Goal: Find specific page/section

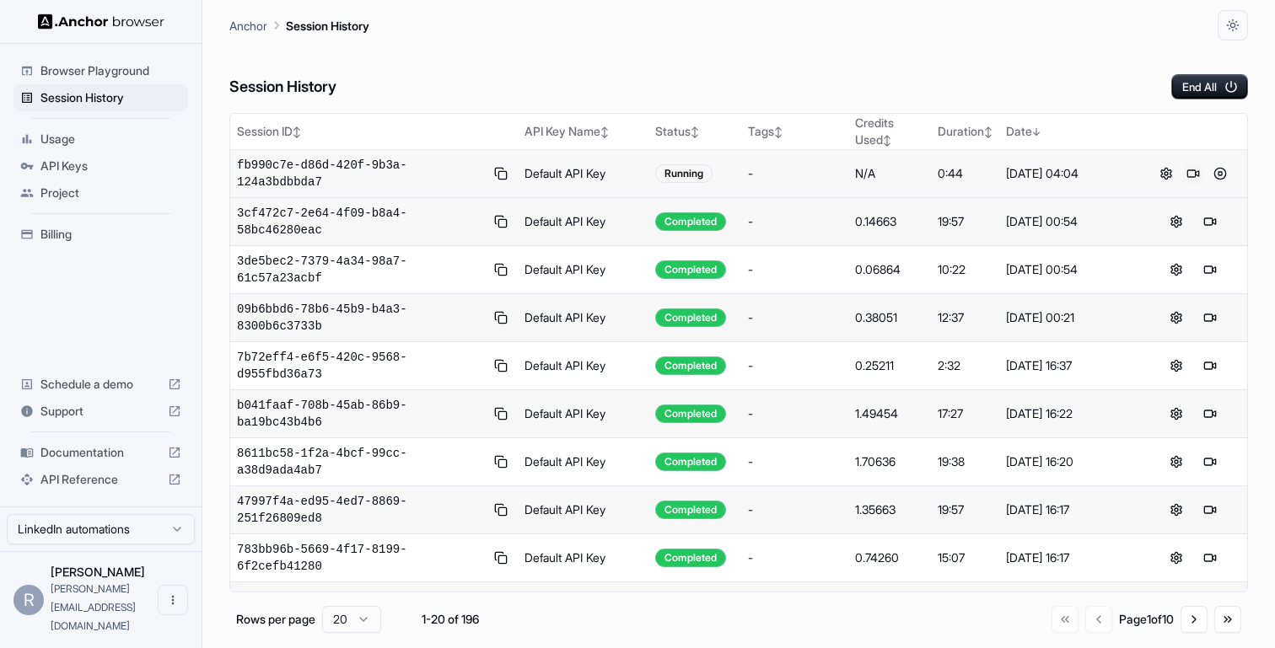
click at [1193, 173] on button at bounding box center [1193, 174] width 20 height 20
click at [1193, 175] on button at bounding box center [1193, 174] width 20 height 20
